Goal: Transaction & Acquisition: Purchase product/service

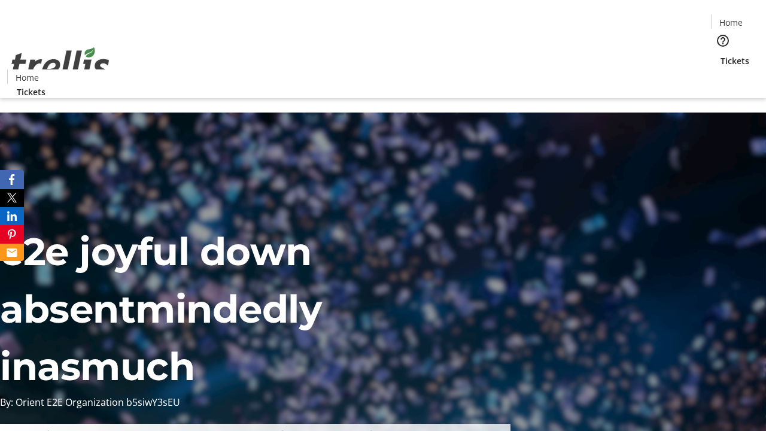
click at [721, 54] on span "Tickets" at bounding box center [735, 60] width 29 height 13
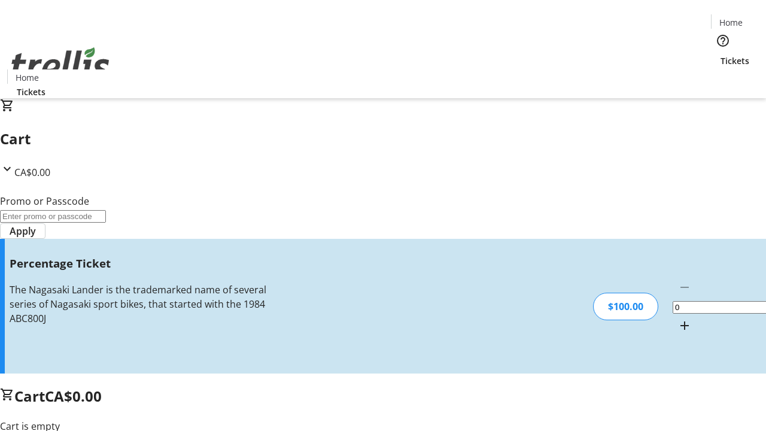
click at [678, 319] on mat-icon "Increment by one" at bounding box center [685, 326] width 14 height 14
type input "1"
type input "BAR"
